Goal: Use online tool/utility: Utilize a website feature to perform a specific function

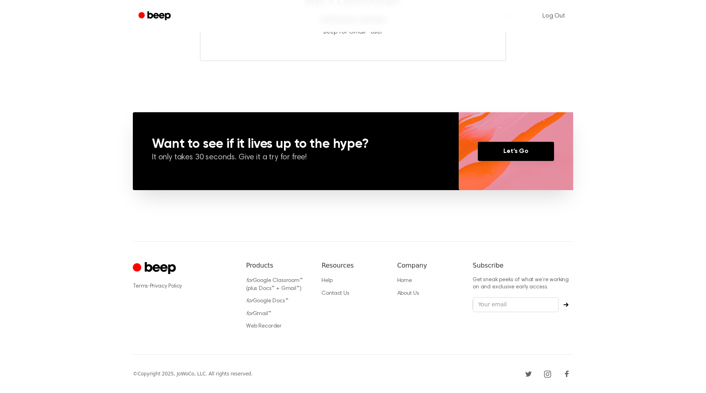
scroll to position [512, 0]
click at [273, 326] on link "Web Recorder" at bounding box center [264, 326] width 36 height 6
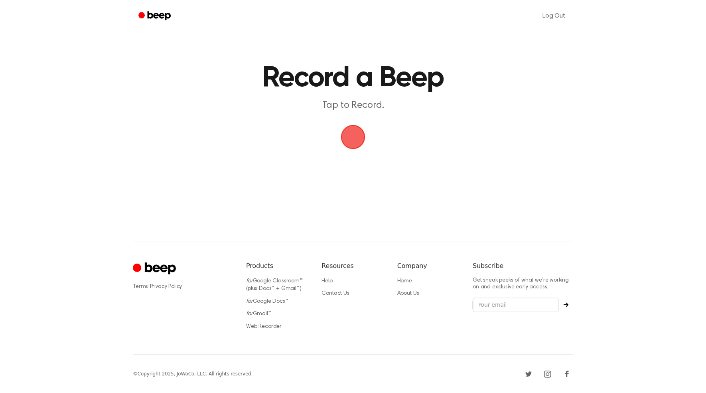
click at [358, 139] on span "button" at bounding box center [353, 137] width 22 height 22
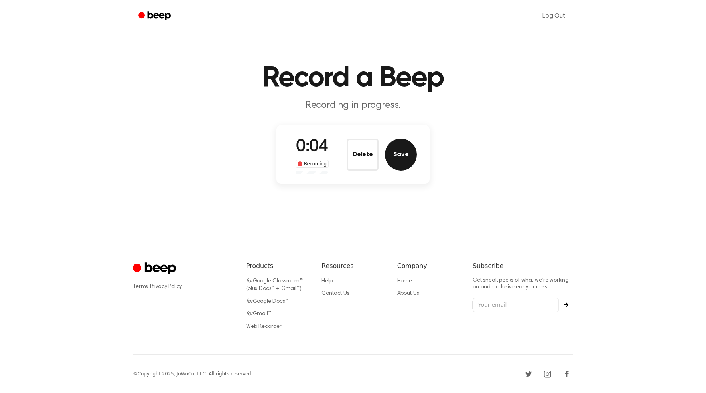
click at [397, 160] on button "Save" at bounding box center [401, 154] width 32 height 32
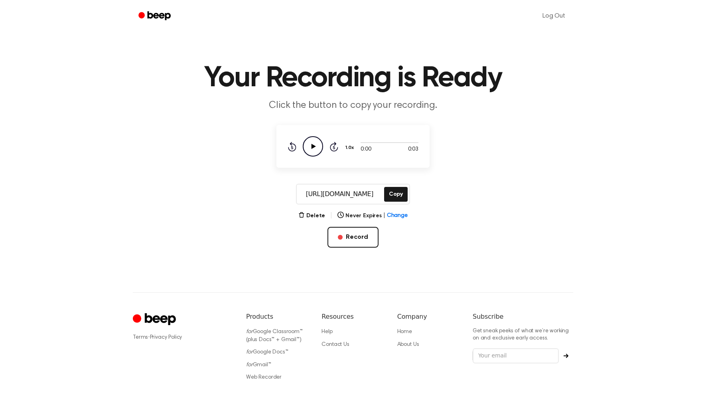
click at [318, 146] on icon "Play Audio" at bounding box center [313, 146] width 20 height 20
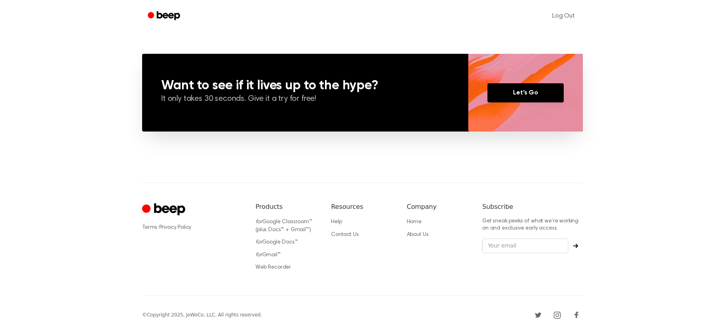
scroll to position [570, 0]
click at [272, 268] on link "Web Recorder" at bounding box center [273, 268] width 36 height 6
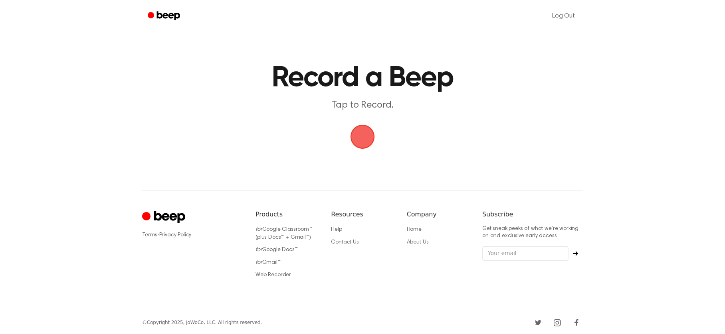
drag, startPoint x: 362, startPoint y: 138, endPoint x: 361, endPoint y: 145, distance: 7.4
click at [362, 140] on span "button" at bounding box center [362, 137] width 22 height 22
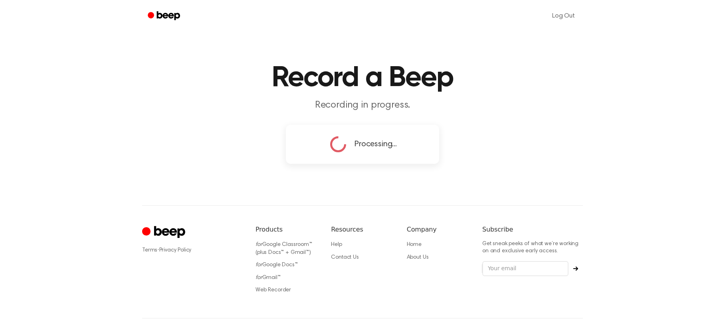
click at [402, 153] on div "Processing..." at bounding box center [362, 144] width 128 height 20
click at [488, 52] on main "Record a Beep Recording in progress. Processing..." at bounding box center [362, 83] width 725 height 167
